Goal: Check status: Check status

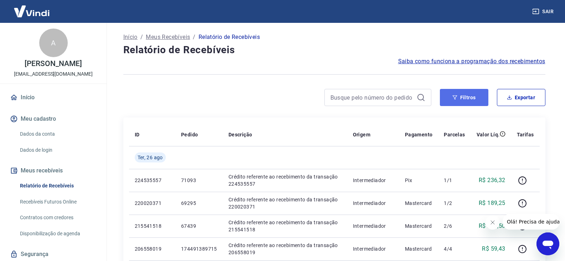
click at [477, 89] on button "Filtros" at bounding box center [464, 97] width 48 height 17
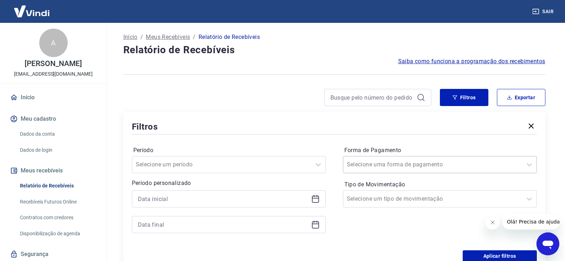
click at [431, 169] on div "Selecione uma forma de pagamento" at bounding box center [432, 164] width 179 height 13
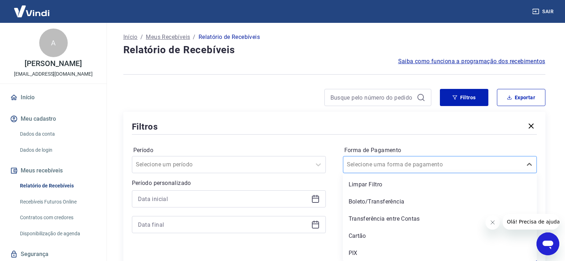
scroll to position [1, 0]
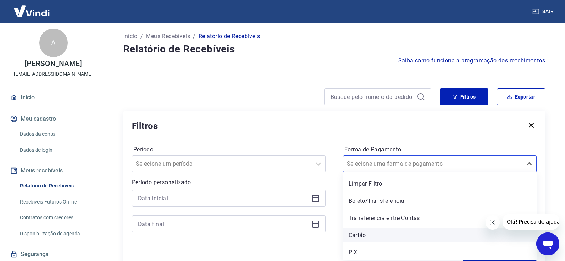
click at [371, 236] on div "Cartão" at bounding box center [440, 235] width 194 height 14
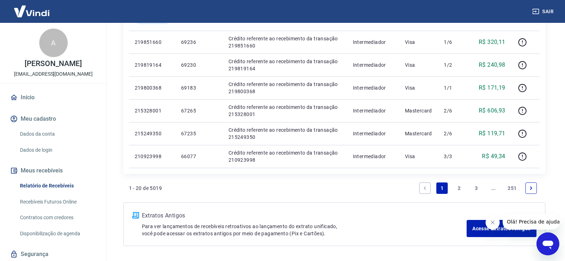
scroll to position [678, 0]
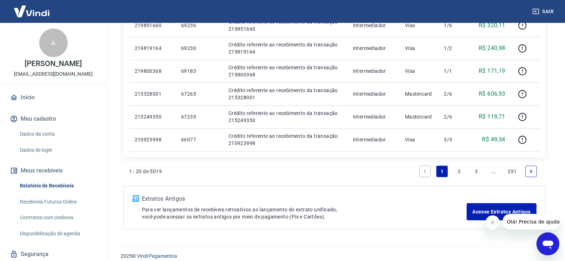
click at [458, 171] on link "2" at bounding box center [458, 170] width 11 height 11
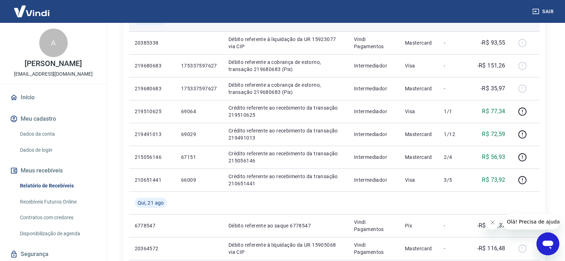
scroll to position [403, 0]
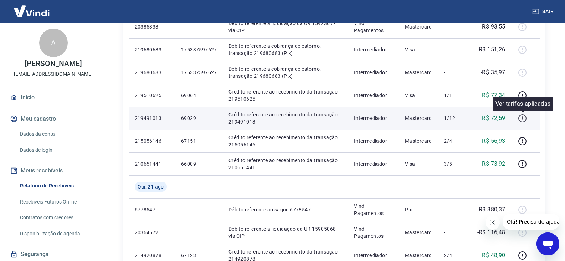
click at [521, 118] on icon "button" at bounding box center [522, 118] width 9 height 9
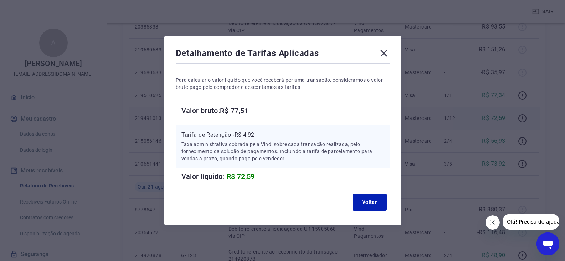
click at [501, 118] on div "Detalhamento de Tarifas Aplicadas Para calcular o valor líquido que você recebe…" at bounding box center [282, 130] width 565 height 261
click at [385, 55] on icon at bounding box center [383, 53] width 7 height 7
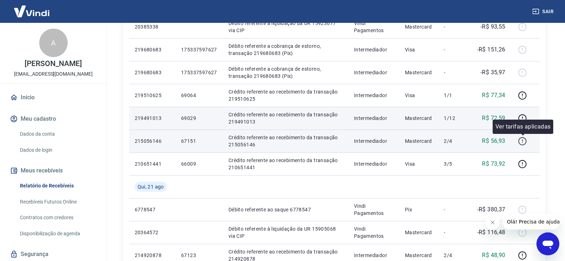
click at [522, 139] on icon "button" at bounding box center [522, 140] width 9 height 9
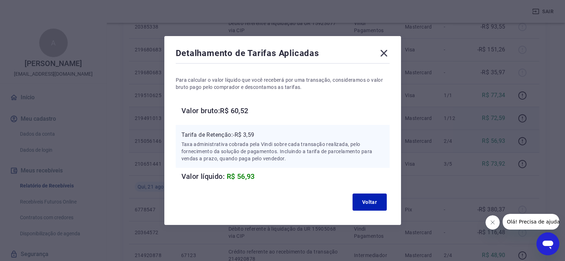
click at [390, 53] on icon at bounding box center [383, 52] width 11 height 11
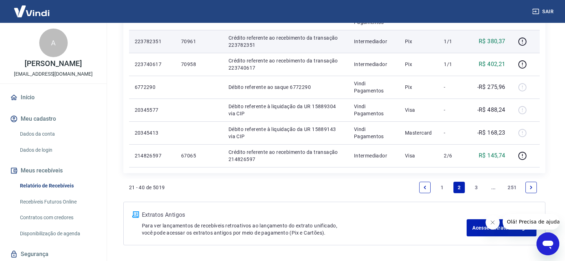
scroll to position [723, 0]
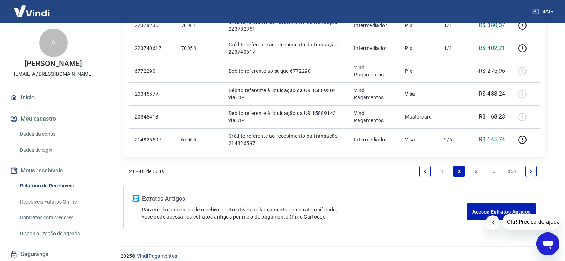
click at [477, 172] on link "3" at bounding box center [475, 170] width 11 height 11
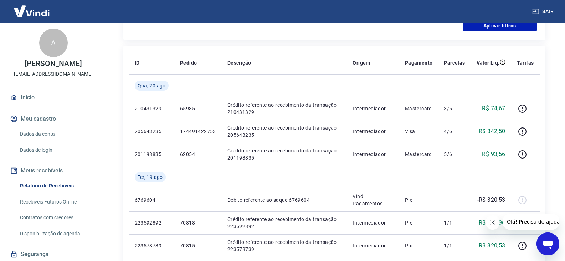
scroll to position [222, 0]
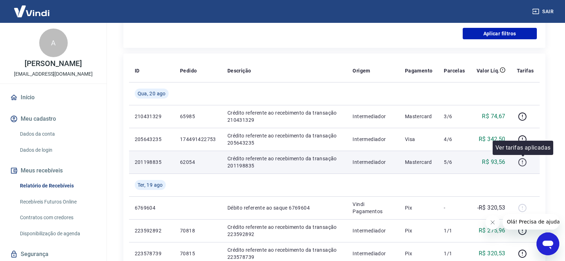
click at [525, 163] on icon "button" at bounding box center [522, 162] width 9 height 9
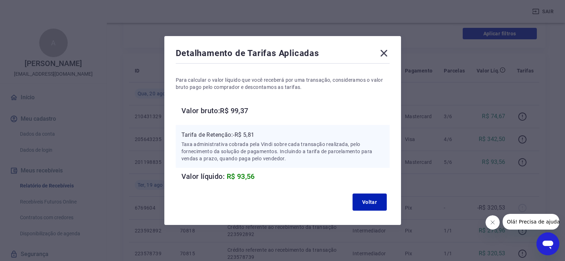
click at [382, 56] on icon at bounding box center [383, 52] width 11 height 11
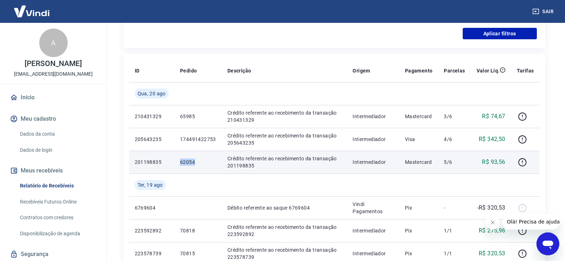
drag, startPoint x: 177, startPoint y: 162, endPoint x: 199, endPoint y: 162, distance: 22.1
click at [199, 162] on td "62054" at bounding box center [197, 161] width 47 height 23
copy p "62054"
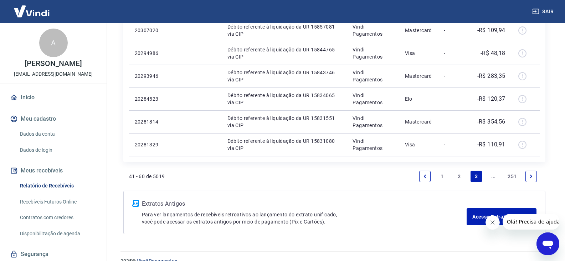
scroll to position [685, 0]
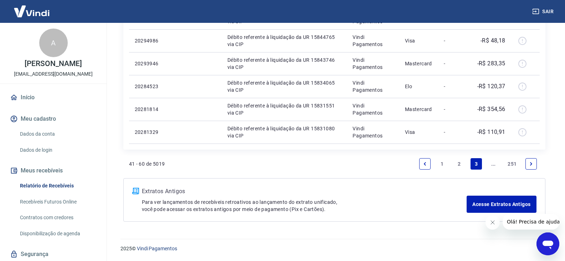
click at [443, 165] on link "1" at bounding box center [441, 163] width 11 height 11
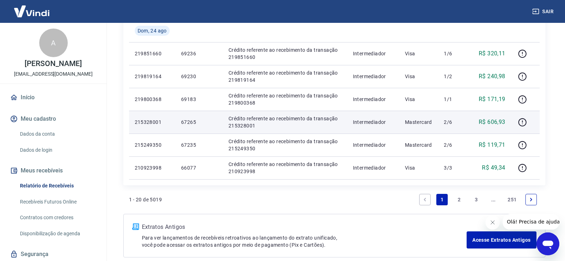
scroll to position [685, 0]
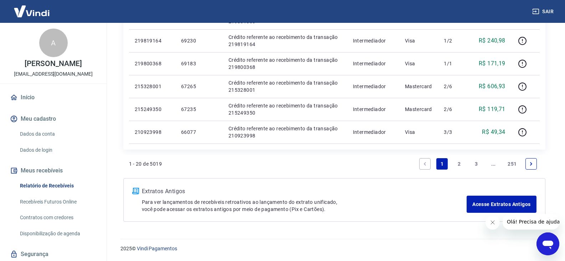
click at [460, 166] on link "2" at bounding box center [458, 163] width 11 height 11
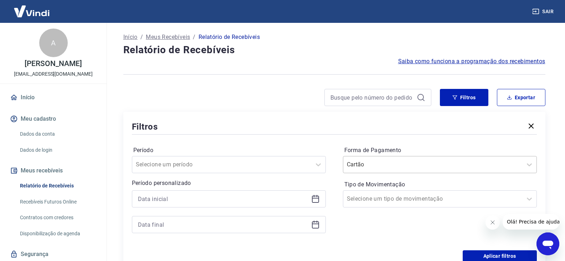
scroll to position [1, 0]
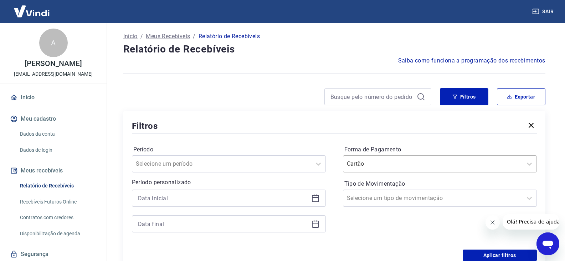
click at [438, 159] on div "Cartão" at bounding box center [432, 163] width 179 height 13
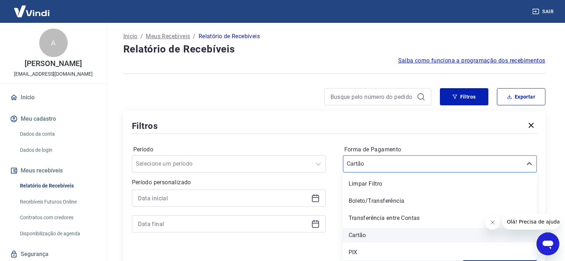
click at [374, 233] on div "Cartão" at bounding box center [440, 235] width 194 height 14
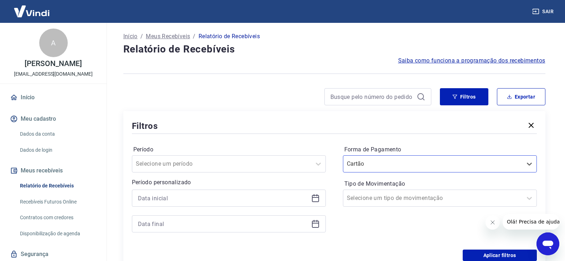
scroll to position [108, 0]
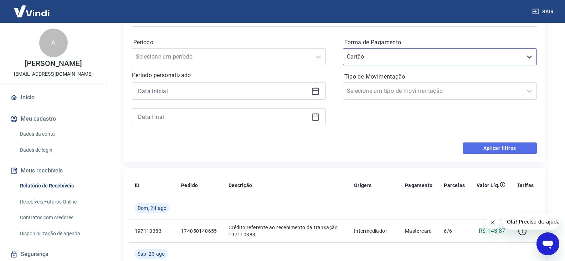
click at [502, 144] on button "Aplicar filtros" at bounding box center [500, 147] width 74 height 11
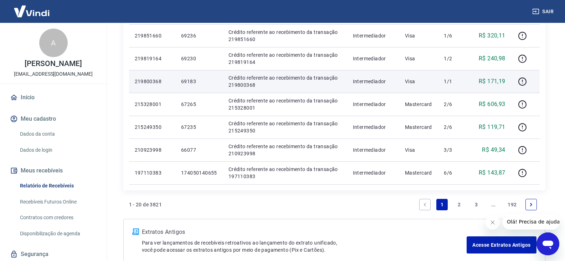
scroll to position [499, 0]
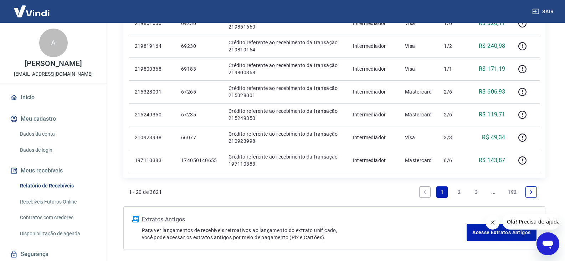
click at [456, 190] on link "2" at bounding box center [458, 191] width 11 height 11
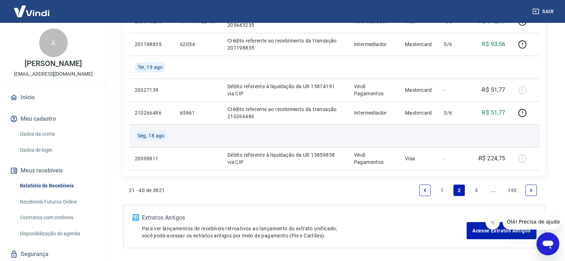
scroll to position [596, 0]
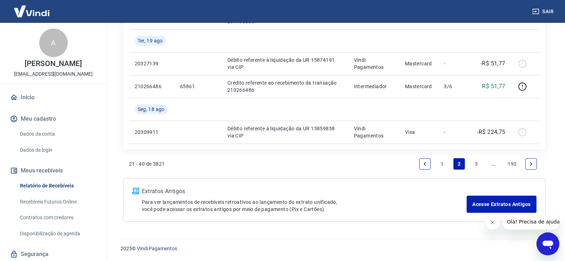
click at [477, 161] on link "3" at bounding box center [475, 163] width 11 height 11
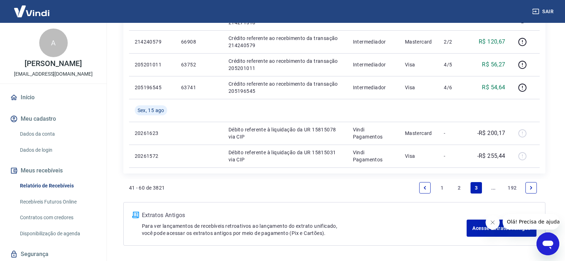
scroll to position [550, 0]
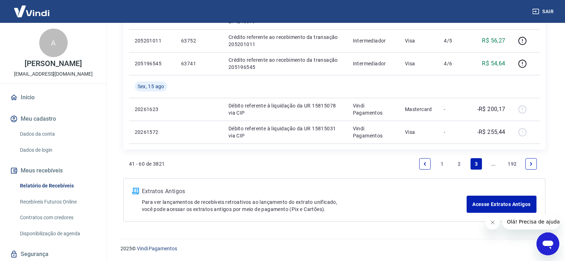
click at [460, 163] on link "2" at bounding box center [458, 163] width 11 height 11
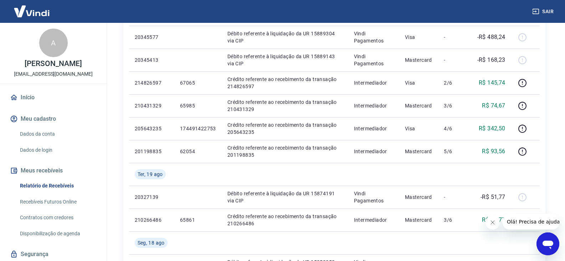
scroll to position [463, 0]
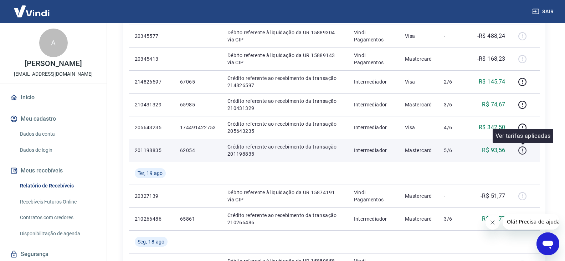
click at [520, 151] on icon "button" at bounding box center [522, 150] width 9 height 9
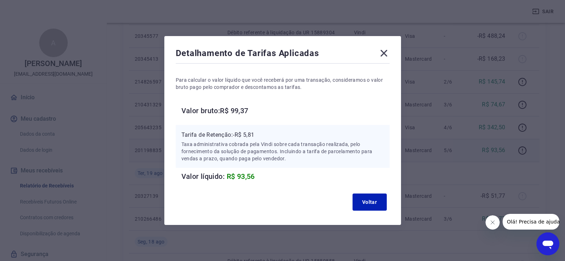
click at [388, 53] on icon at bounding box center [383, 52] width 11 height 11
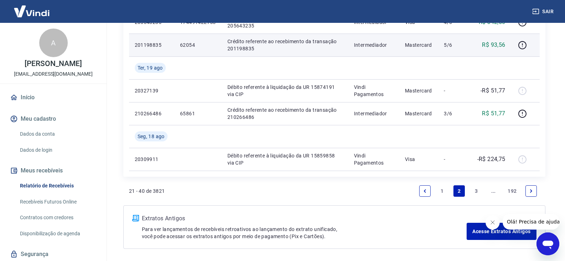
scroll to position [596, 0]
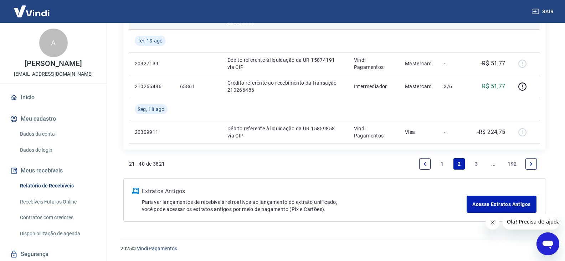
click at [436, 165] on li "1" at bounding box center [441, 163] width 17 height 17
click at [439, 165] on link "1" at bounding box center [441, 163] width 11 height 11
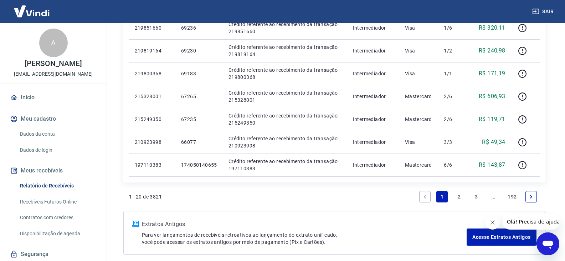
scroll to position [499, 0]
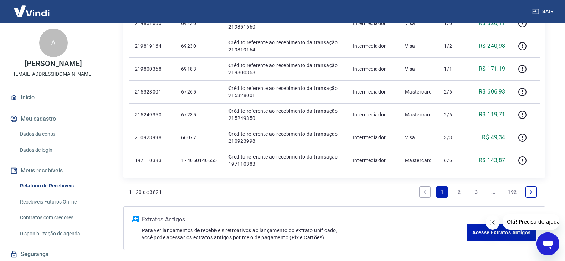
drag, startPoint x: 459, startPoint y: 194, endPoint x: 457, endPoint y: 190, distance: 4.0
click at [459, 194] on link "2" at bounding box center [458, 191] width 11 height 11
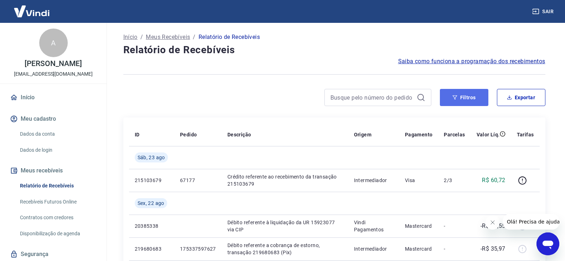
click at [470, 93] on button "Filtros" at bounding box center [464, 97] width 48 height 17
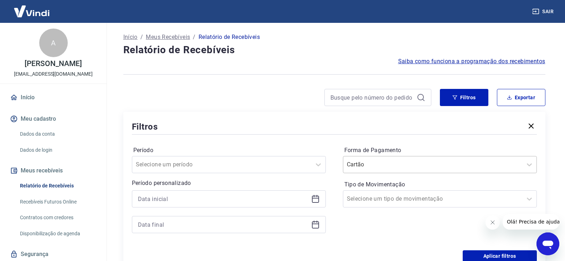
scroll to position [1, 0]
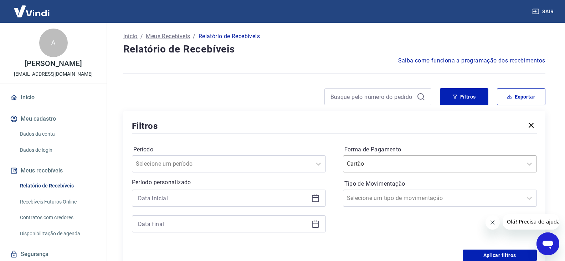
click at [414, 159] on div at bounding box center [433, 164] width 172 height 10
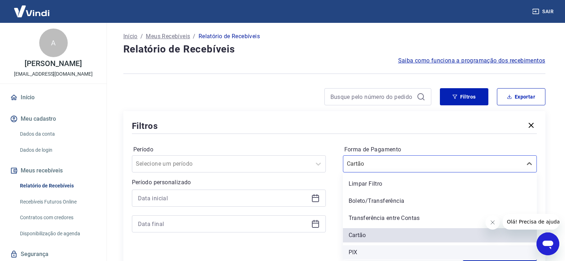
click at [384, 247] on div "PIX" at bounding box center [440, 252] width 194 height 14
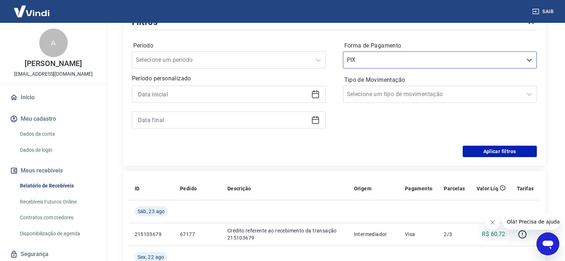
scroll to position [108, 0]
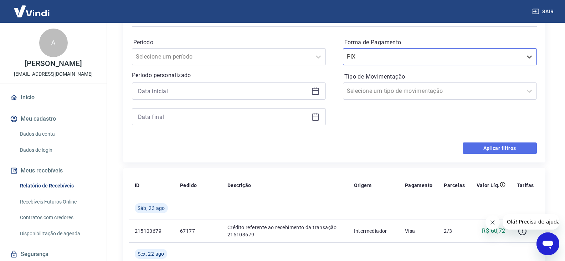
click at [493, 152] on button "Aplicar filtros" at bounding box center [500, 147] width 74 height 11
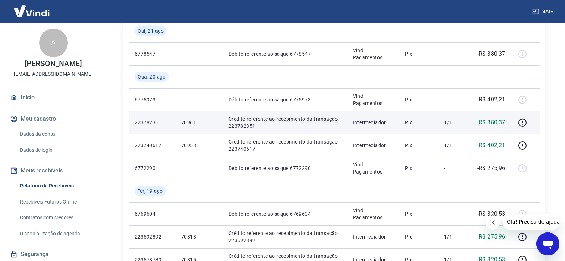
scroll to position [178, 0]
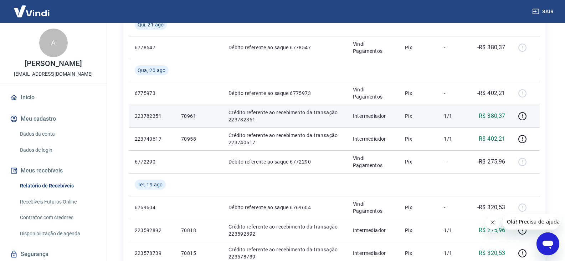
click at [194, 115] on p "70961" at bounding box center [199, 115] width 36 height 7
copy p "70961"
click at [525, 115] on icon "button" at bounding box center [522, 116] width 9 height 9
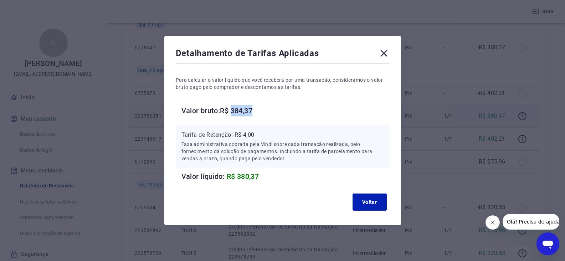
drag, startPoint x: 236, startPoint y: 109, endPoint x: 260, endPoint y: 109, distance: 24.2
click at [260, 109] on h6 "Valor bruto: R$ 384,37" at bounding box center [285, 110] width 208 height 11
click at [385, 58] on icon at bounding box center [383, 52] width 11 height 11
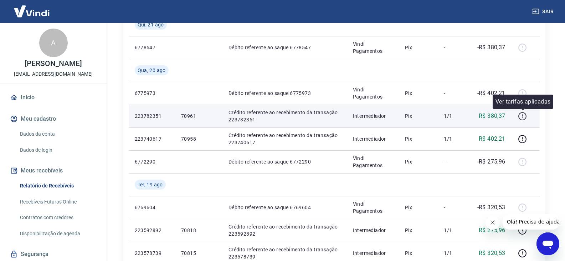
click at [525, 115] on icon "button" at bounding box center [522, 116] width 9 height 9
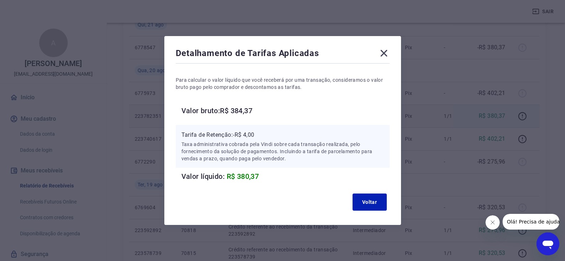
click at [384, 52] on icon at bounding box center [383, 52] width 11 height 11
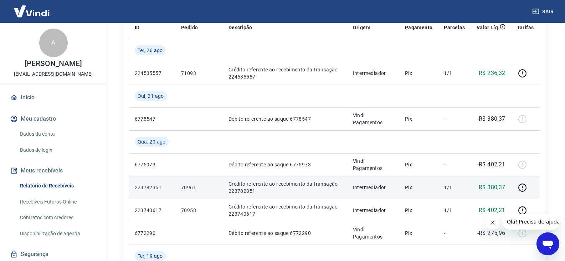
scroll to position [143, 0]
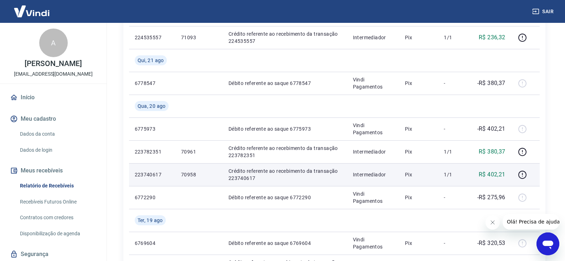
click at [185, 173] on p "70958" at bounding box center [199, 174] width 36 height 7
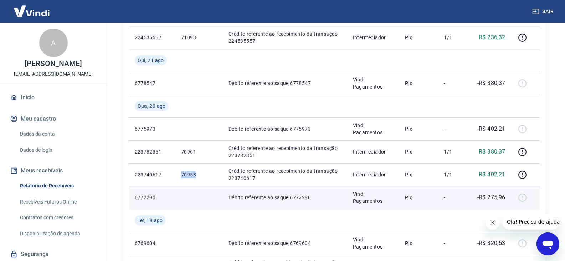
copy p "70958"
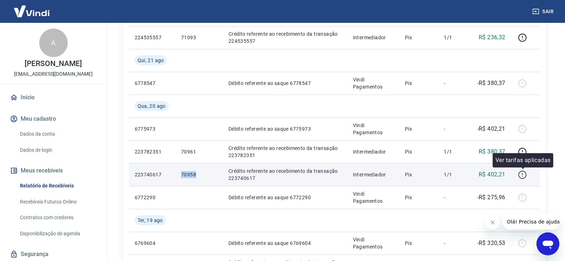
click at [524, 175] on icon "button" at bounding box center [522, 174] width 9 height 9
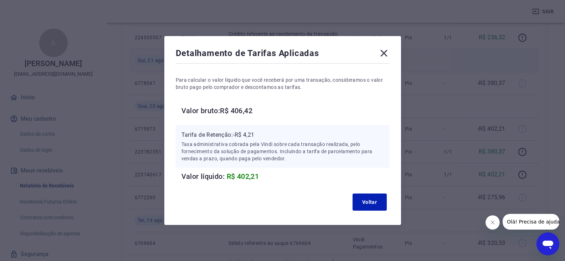
drag, startPoint x: 384, startPoint y: 54, endPoint x: 387, endPoint y: 58, distance: 5.3
click at [384, 54] on icon at bounding box center [383, 52] width 11 height 11
